Goal: Task Accomplishment & Management: Manage account settings

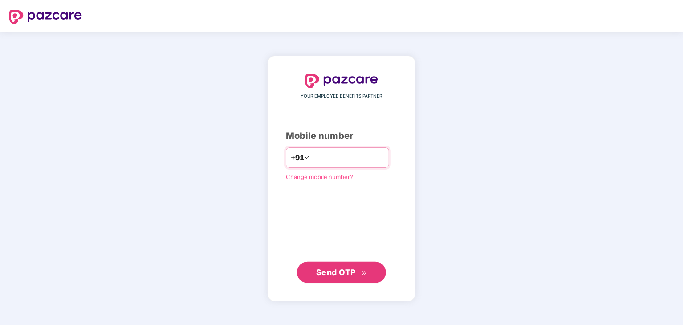
type input "**********"
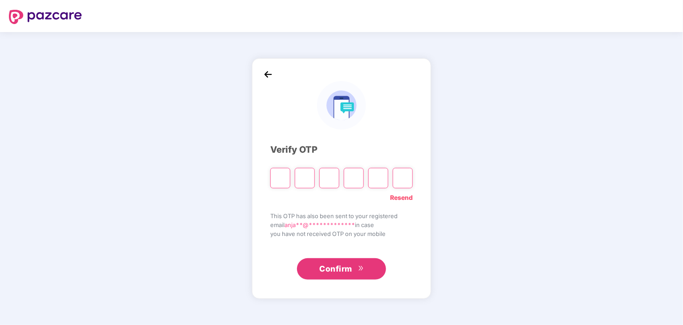
type input "*"
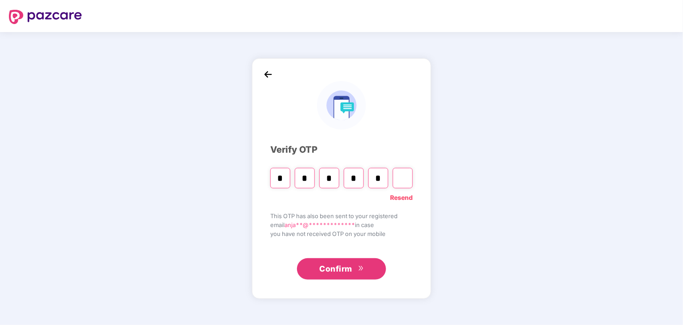
type input "*"
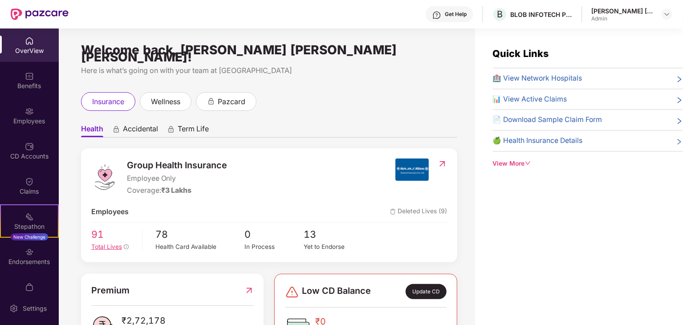
click at [109, 243] on span "Total Lives" at bounding box center [106, 246] width 31 height 7
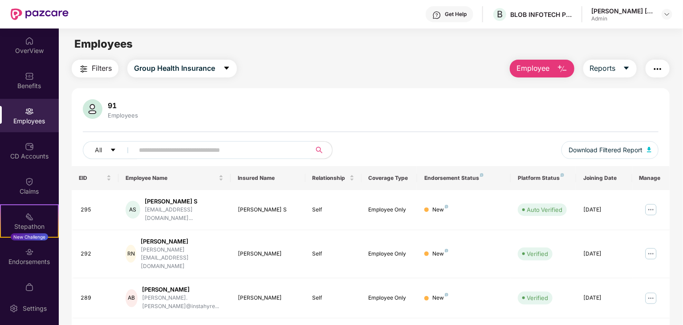
click at [207, 152] on input "text" at bounding box center [219, 149] width 160 height 13
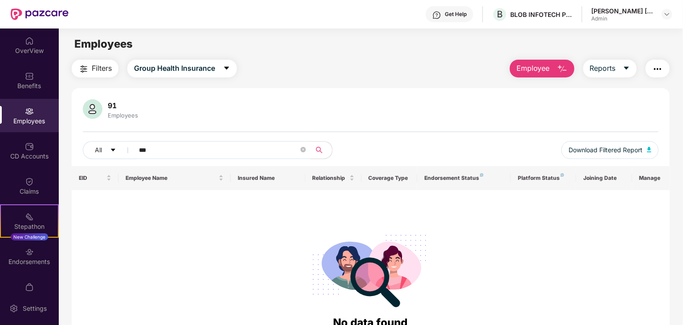
type input "***"
click at [531, 73] on span "Employee" at bounding box center [532, 68] width 33 height 11
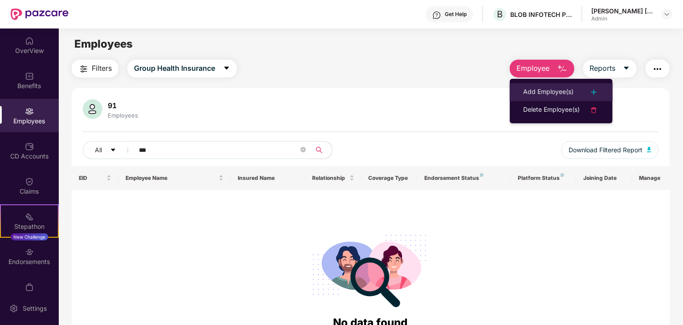
click at [542, 87] on div "Add Employee(s)" at bounding box center [548, 92] width 50 height 11
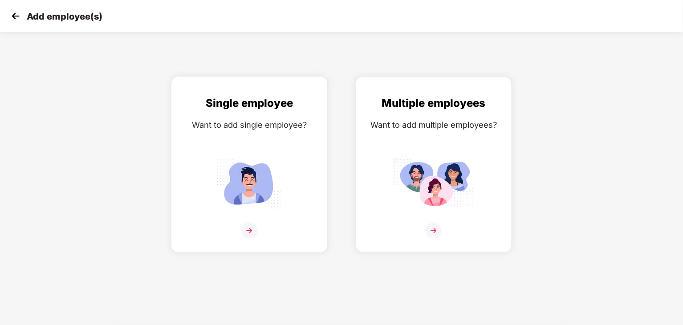
click at [258, 220] on div "Single employee Want to add single employee?" at bounding box center [249, 172] width 137 height 155
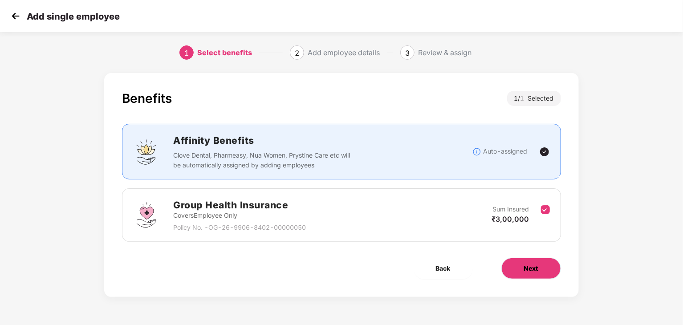
click at [526, 268] on span "Next" at bounding box center [531, 268] width 14 height 10
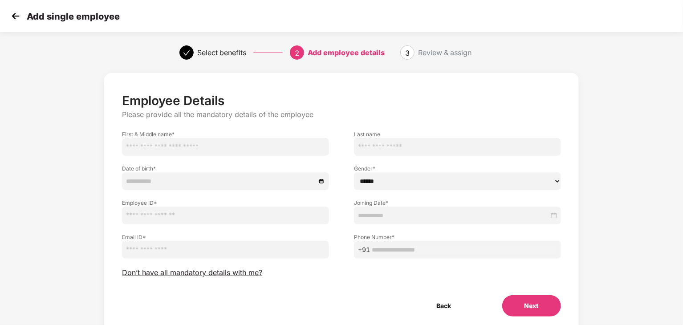
click at [268, 141] on input "text" at bounding box center [225, 147] width 207 height 18
type input "*********"
click at [394, 145] on input "text" at bounding box center [457, 147] width 207 height 18
type input "******"
click at [443, 303] on button "Back" at bounding box center [443, 305] width 59 height 21
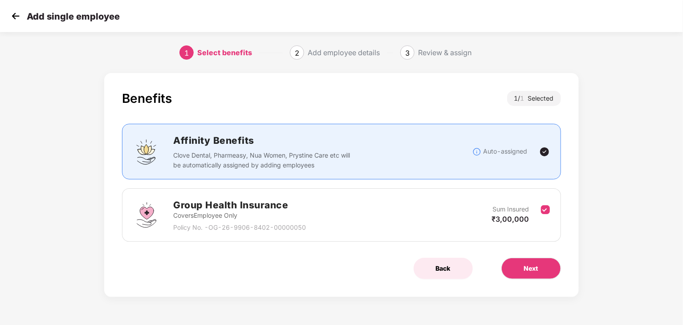
click at [442, 273] on button "Back" at bounding box center [442, 268] width 59 height 21
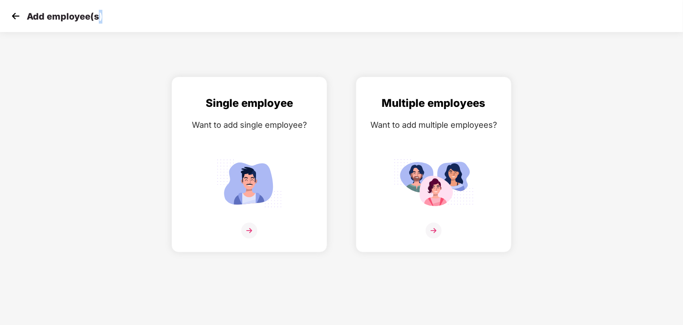
click at [442, 273] on div "Add employee(s) Single employee Want to add single employee? Multiple employees…" at bounding box center [341, 162] width 683 height 325
click at [17, 14] on img at bounding box center [15, 15] width 13 height 13
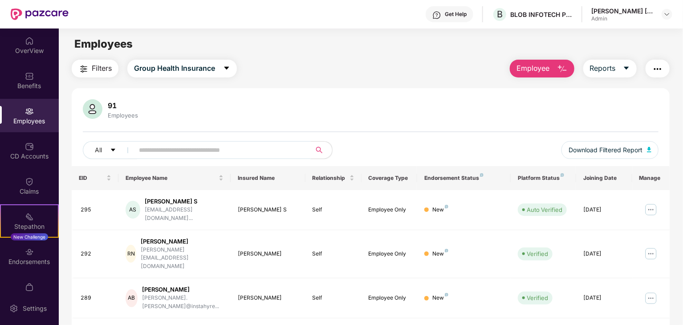
click at [225, 150] on input "text" at bounding box center [219, 149] width 160 height 13
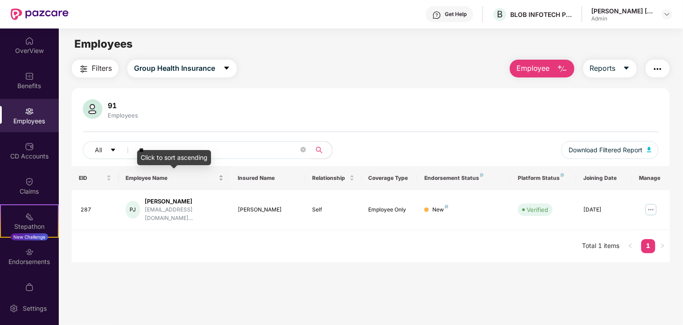
type input "*"
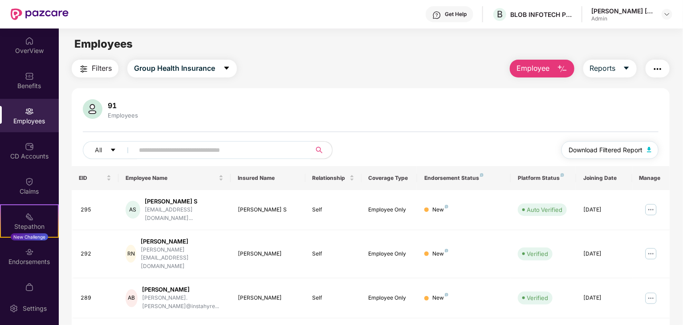
click at [614, 149] on span "Download Filtered Report" at bounding box center [605, 150] width 74 height 10
click at [28, 83] on div "Benefits" at bounding box center [29, 85] width 59 height 9
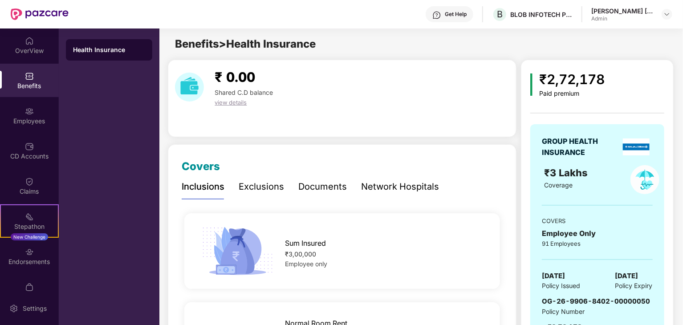
click at [318, 134] on div "₹ 0.00 Shared C.D balance view details" at bounding box center [342, 98] width 349 height 77
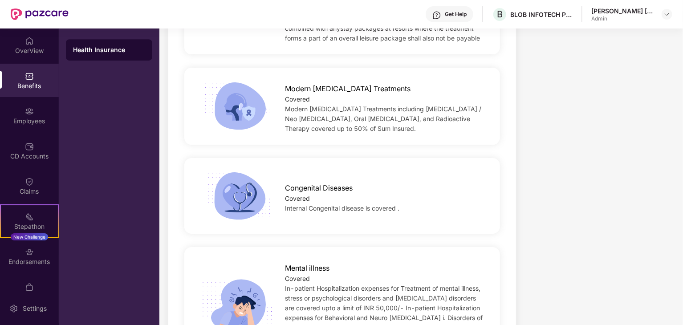
scroll to position [1478, 0]
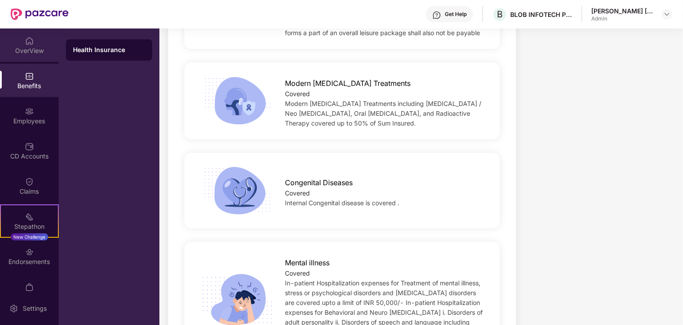
click at [37, 40] on div "OverView" at bounding box center [29, 44] width 59 height 33
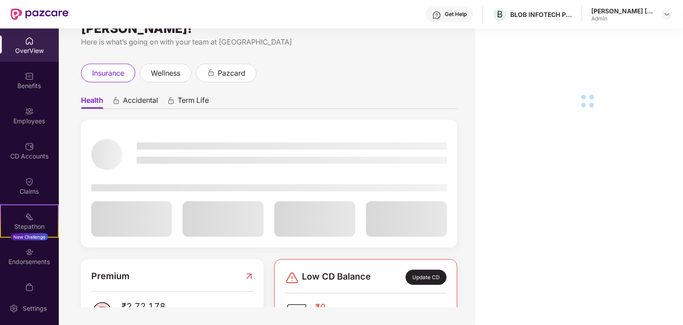
scroll to position [18, 0]
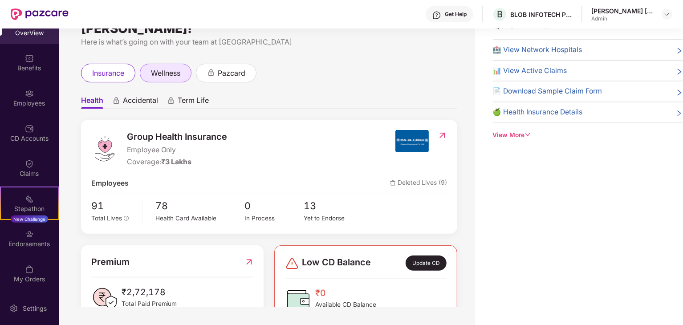
click at [159, 70] on span "wellness" at bounding box center [165, 73] width 29 height 11
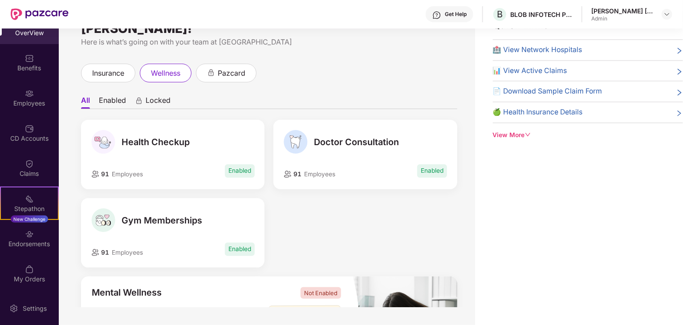
click at [239, 164] on span "Enabled" at bounding box center [240, 170] width 30 height 13
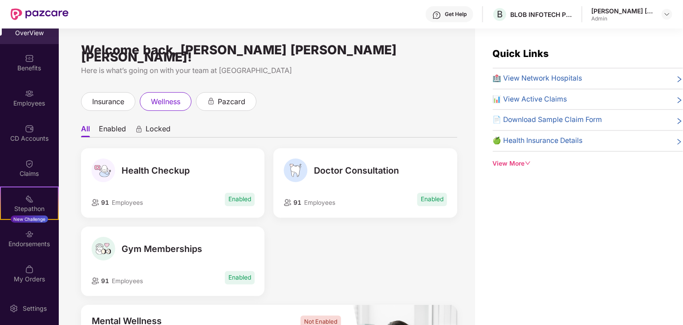
click at [121, 124] on li "Enabled" at bounding box center [112, 130] width 27 height 13
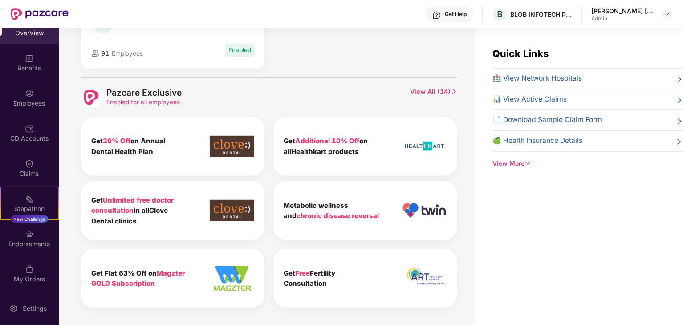
scroll to position [28, 0]
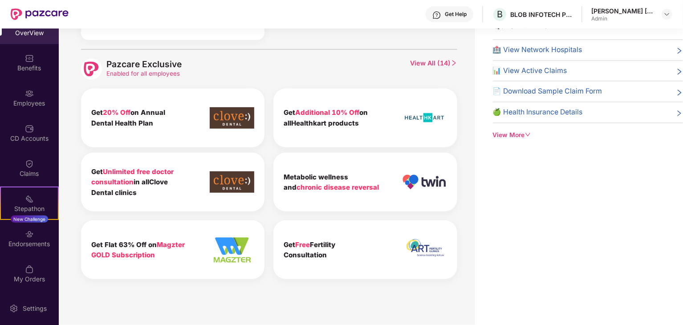
click at [447, 49] on div "Pazcare Exclusive Enabled for all employees View All ( 14 ) Get 20% Off on Annu…" at bounding box center [269, 168] width 376 height 239
click at [440, 59] on span "View All ( 14 )" at bounding box center [433, 69] width 47 height 21
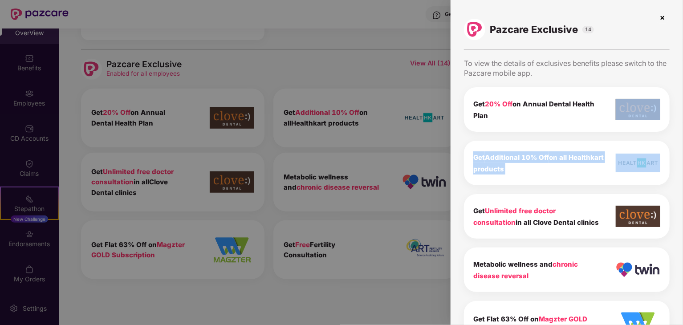
drag, startPoint x: 681, startPoint y: 114, endPoint x: 681, endPoint y: 146, distance: 31.6
click at [681, 146] on div "Pazcare Exclusive 14 To view the details of exclusives benefits please switch t…" at bounding box center [566, 162] width 232 height 325
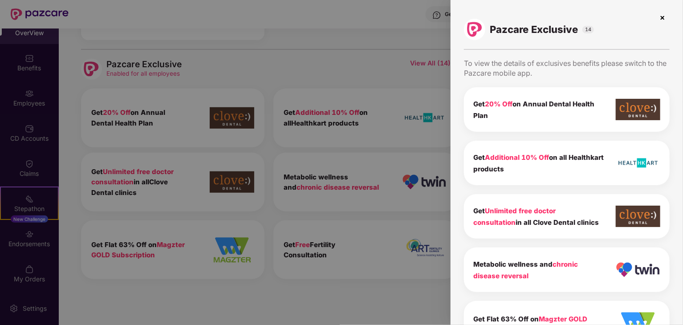
click at [653, 125] on div "Get 20% Off on Annual Dental Health Plan" at bounding box center [567, 109] width 206 height 45
click at [431, 82] on div at bounding box center [341, 162] width 683 height 325
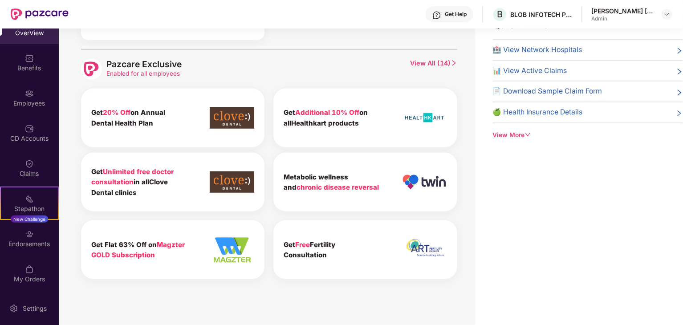
click at [436, 59] on span "View All ( 14 )" at bounding box center [433, 69] width 47 height 21
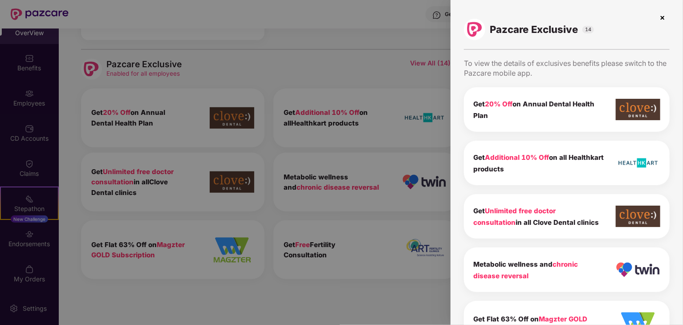
click at [458, 93] on div "Pazcare Exclusive 14 To view the details of exclusives benefits please switch t…" at bounding box center [566, 162] width 232 height 325
drag, startPoint x: 458, startPoint y: 93, endPoint x: 433, endPoint y: 186, distance: 97.0
click at [458, 94] on div "Pazcare Exclusive 14 To view the details of exclusives benefits please switch t…" at bounding box center [566, 162] width 232 height 325
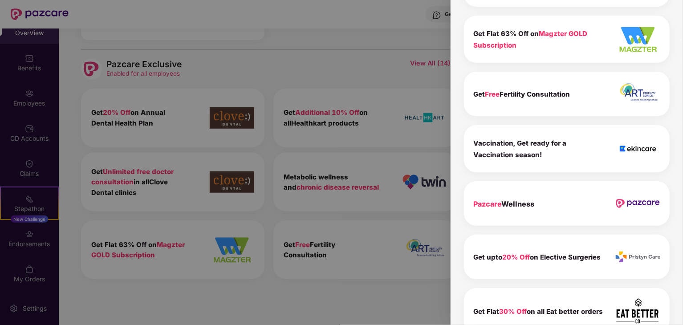
drag, startPoint x: 433, startPoint y: 186, endPoint x: 371, endPoint y: 338, distance: 163.7
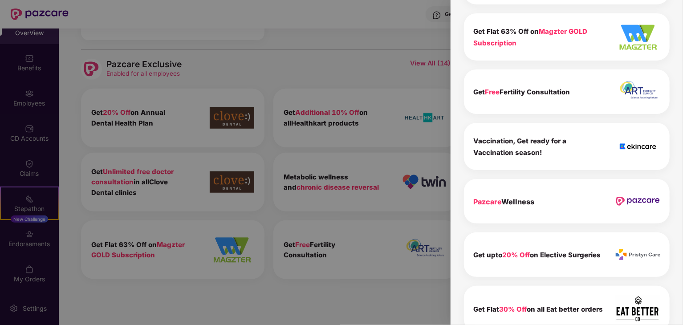
click at [371, 309] on html "Get Help B BLOB INFOTECH PVT LTD [PERSON_NAME] [PERSON_NAME] [PERSON_NAME] Admi…" at bounding box center [341, 162] width 683 height 325
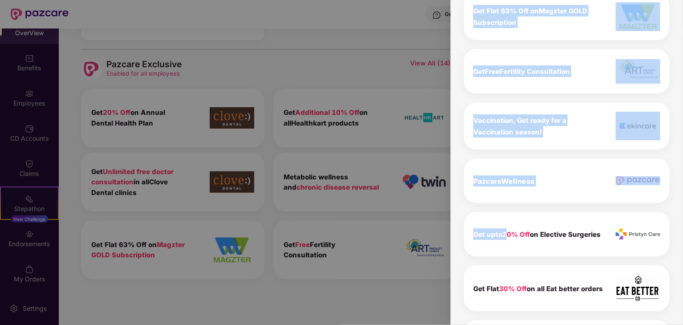
drag, startPoint x: 506, startPoint y: 223, endPoint x: 356, endPoint y: 122, distance: 180.9
click at [356, 122] on div "Pazcare Exclusive 14 To view the details of exclusives benefits please switch t…" at bounding box center [341, 162] width 683 height 325
click at [399, 232] on div at bounding box center [341, 162] width 683 height 325
